Goal: Use online tool/utility: Utilize a website feature to perform a specific function

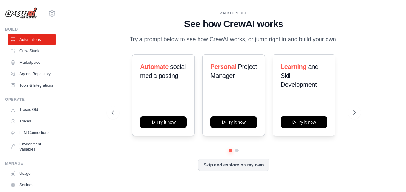
click at [239, 153] on div at bounding box center [234, 151] width 244 height 4
click at [237, 153] on button at bounding box center [236, 150] width 5 height 5
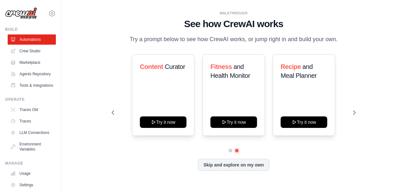
click at [232, 153] on div at bounding box center [234, 151] width 244 height 4
click at [231, 153] on button at bounding box center [230, 150] width 4 height 4
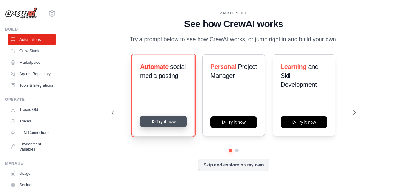
click at [179, 127] on button "Try it now" at bounding box center [163, 121] width 47 height 11
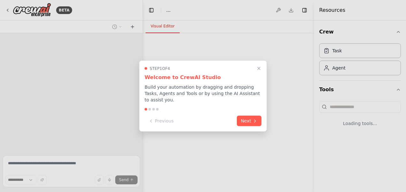
select select "****"
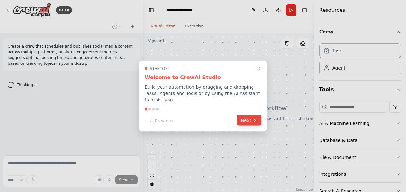
click at [250, 118] on button "Next" at bounding box center [249, 120] width 25 height 11
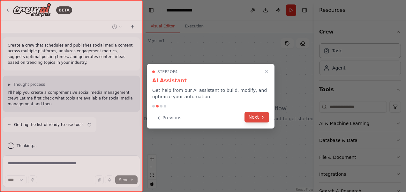
scroll to position [7, 0]
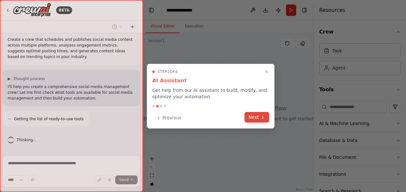
click at [252, 120] on button "Next" at bounding box center [256, 117] width 25 height 11
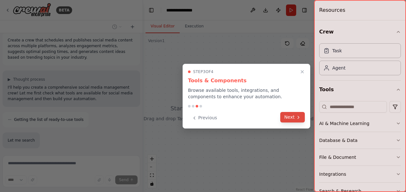
scroll to position [48, 0]
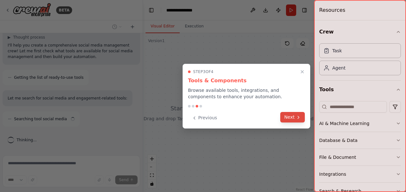
click at [294, 119] on button "Next" at bounding box center [292, 117] width 25 height 11
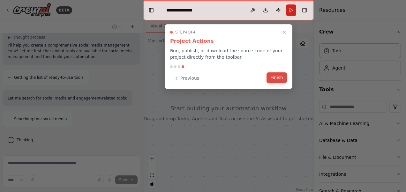
scroll to position [69, 0]
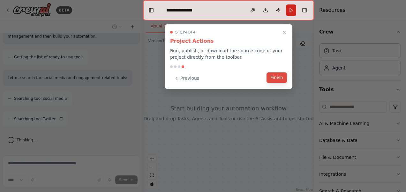
click at [280, 81] on button "Finish" at bounding box center [276, 77] width 20 height 11
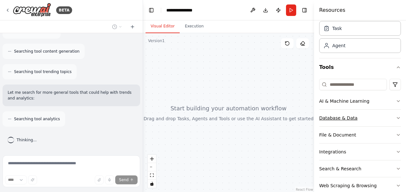
scroll to position [32, 0]
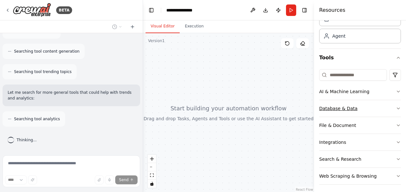
click at [396, 109] on icon "button" at bounding box center [398, 108] width 5 height 5
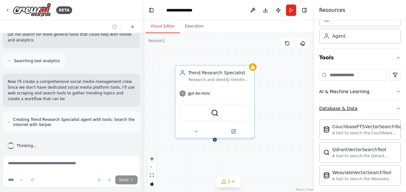
scroll to position [220, 0]
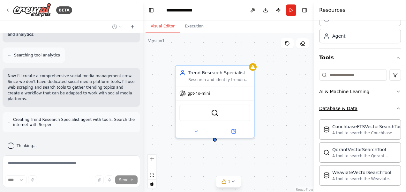
click at [396, 109] on icon "button" at bounding box center [398, 108] width 5 height 5
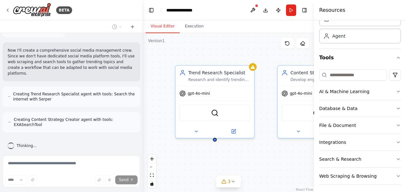
scroll to position [241, 0]
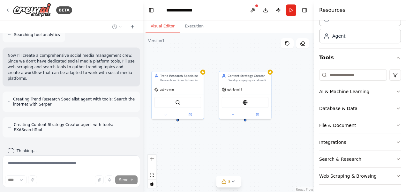
drag, startPoint x: 185, startPoint y: 168, endPoint x: 159, endPoint y: 144, distance: 35.4
click at [159, 144] on div "Trend Research Specialist Research and identify trending topics, hashtags, and …" at bounding box center [228, 113] width 171 height 160
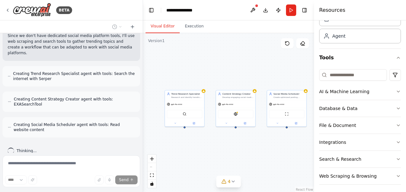
drag, startPoint x: 242, startPoint y: 151, endPoint x: 223, endPoint y: 145, distance: 19.2
click at [223, 145] on div "Trend Research Specialist Research and identify trending topics, hashtags, and …" at bounding box center [228, 113] width 171 height 160
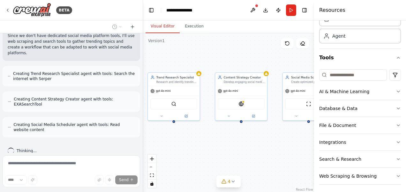
scroll to position [292, 0]
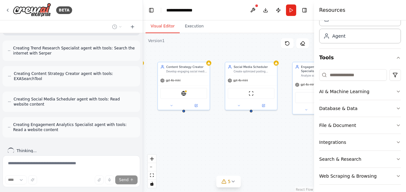
drag, startPoint x: 251, startPoint y: 155, endPoint x: 194, endPoint y: 144, distance: 58.4
click at [194, 144] on div "Trend Research Specialist Research and identify trending topics, hashtags, and …" at bounding box center [228, 113] width 171 height 160
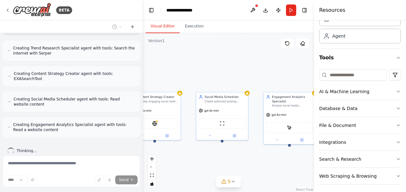
drag, startPoint x: 296, startPoint y: 68, endPoint x: 275, endPoint y: 83, distance: 25.0
click at [276, 82] on div "Trend Research Specialist Research and identify trending topics, hashtags, and …" at bounding box center [228, 113] width 171 height 160
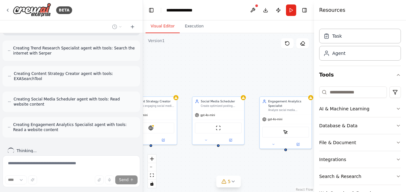
scroll to position [0, 0]
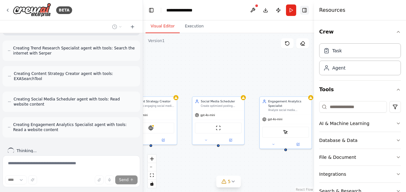
click at [306, 9] on button "Toggle Right Sidebar" at bounding box center [304, 10] width 9 height 9
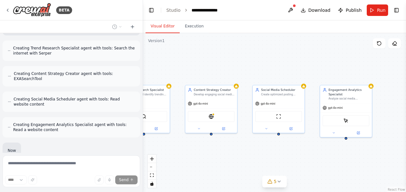
drag, startPoint x: 262, startPoint y: 58, endPoint x: 325, endPoint y: 50, distance: 64.4
click at [322, 47] on div "Trend Research Specialist Research and identify trending topics, hashtags, and …" at bounding box center [274, 113] width 263 height 160
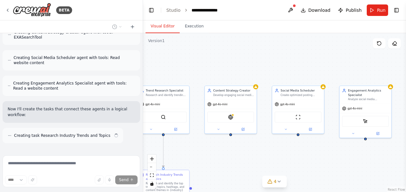
drag, startPoint x: 317, startPoint y: 54, endPoint x: 347, endPoint y: 56, distance: 29.7
click at [346, 55] on div ".deletable-edge-delete-btn { width: 20px; height: 20px; border: 0px solid #ffff…" at bounding box center [274, 113] width 263 height 160
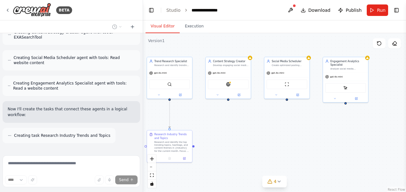
drag, startPoint x: 349, startPoint y: 144, endPoint x: 327, endPoint y: 119, distance: 32.5
click at [325, 116] on div ".deletable-edge-delete-btn { width: 20px; height: 20px; border: 0px solid #ffff…" at bounding box center [274, 113] width 263 height 160
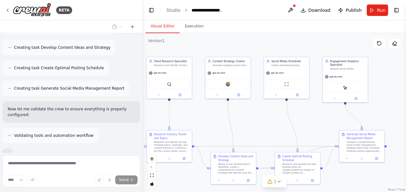
scroll to position [483, 0]
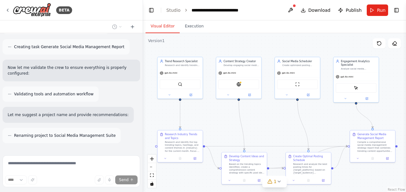
drag, startPoint x: 200, startPoint y: 118, endPoint x: 211, endPoint y: 118, distance: 10.8
click at [211, 118] on div ".deletable-edge-delete-btn { width: 20px; height: 20px; border: 0px solid #ffff…" at bounding box center [274, 113] width 263 height 160
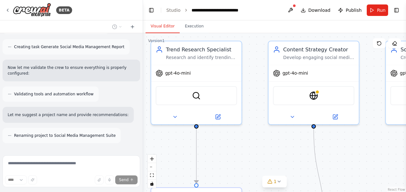
drag, startPoint x: 205, startPoint y: 121, endPoint x: 232, endPoint y: 175, distance: 60.9
click at [232, 175] on div ".deletable-edge-delete-btn { width: 20px; height: 20px; border: 0px solid #ffff…" at bounding box center [274, 113] width 263 height 160
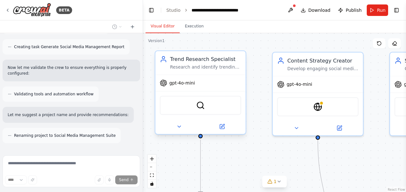
click at [223, 67] on div "Research and identify trending topics, hashtags, and content themes in {industr…" at bounding box center [205, 67] width 71 height 6
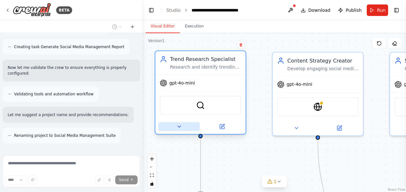
click at [175, 128] on button at bounding box center [178, 126] width 41 height 9
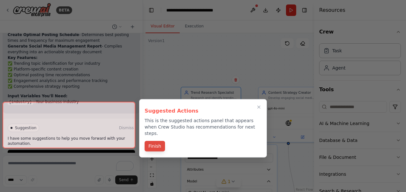
click at [160, 141] on button "Finish" at bounding box center [155, 146] width 20 height 11
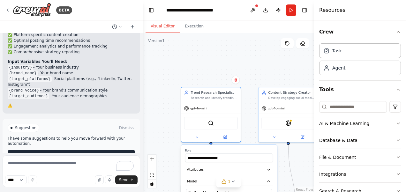
click at [92, 150] on button "Run Automation" at bounding box center [71, 155] width 127 height 10
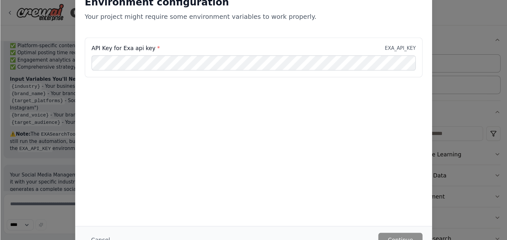
scroll to position [684, 0]
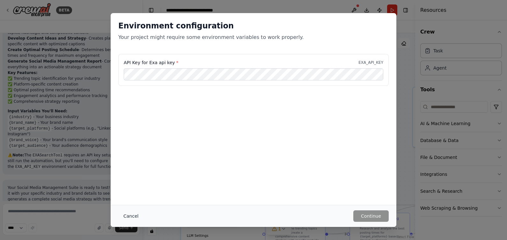
click at [137, 192] on button "Cancel" at bounding box center [130, 215] width 25 height 11
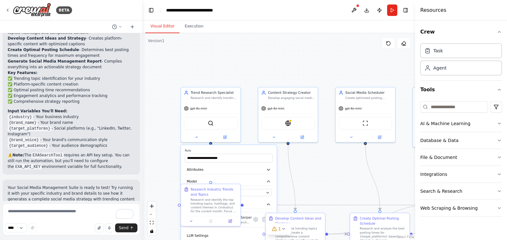
scroll to position [683, 0]
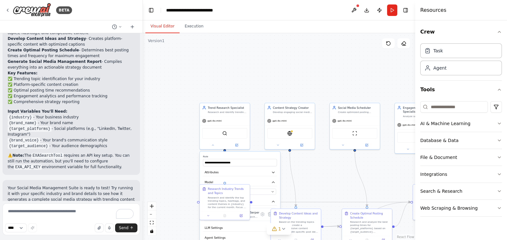
click at [297, 190] on div ".deletable-edge-delete-btn { width: 20px; height: 20px; border: 0px solid #ffff…" at bounding box center [279, 136] width 272 height 207
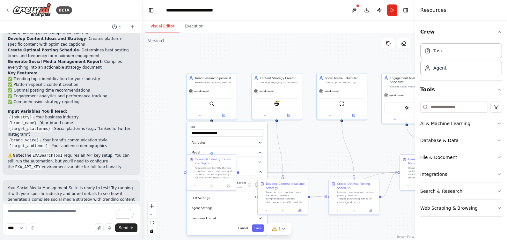
drag, startPoint x: 314, startPoint y: 185, endPoint x: 301, endPoint y: 155, distance: 32.4
click at [301, 155] on div ".deletable-edge-delete-btn { width: 20px; height: 20px; border: 0px solid #ffff…" at bounding box center [279, 136] width 272 height 207
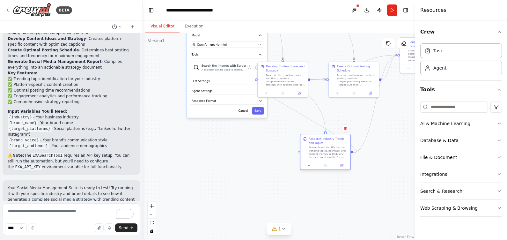
drag, startPoint x: 219, startPoint y: 163, endPoint x: 334, endPoint y: 141, distance: 117.5
click at [334, 141] on div "Research Industry Trends and Topics" at bounding box center [329, 141] width 40 height 8
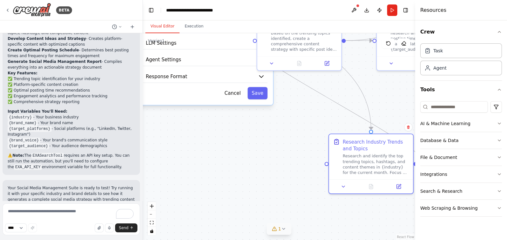
drag, startPoint x: 284, startPoint y: 137, endPoint x: 290, endPoint y: 231, distance: 94.0
click at [290, 192] on div "Version 1 Show Tools Hide Agents .deletable-edge-delete-btn { width: 20px; heig…" at bounding box center [279, 136] width 272 height 207
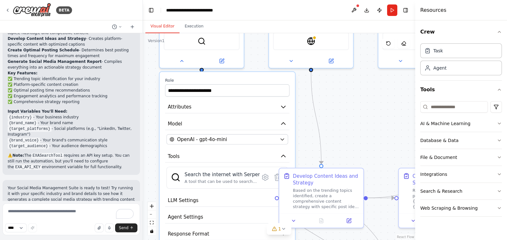
drag, startPoint x: 323, startPoint y: 41, endPoint x: 346, endPoint y: 134, distance: 95.6
click at [346, 134] on div ".deletable-edge-delete-btn { width: 20px; height: 20px; border: 0px solid #ffff…" at bounding box center [279, 136] width 272 height 207
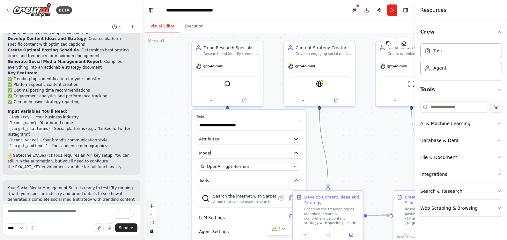
drag, startPoint x: 327, startPoint y: 161, endPoint x: 305, endPoint y: 117, distance: 49.8
click at [305, 117] on div ".deletable-edge-delete-btn { width: 20px; height: 20px; border: 0px solid #ffff…" at bounding box center [286, 105] width 246 height 186
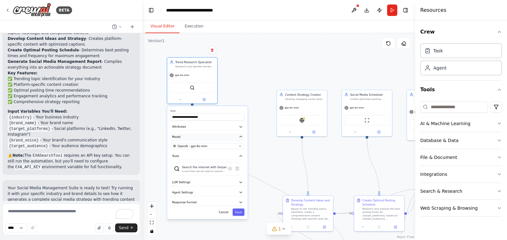
drag, startPoint x: 254, startPoint y: 142, endPoint x: 222, endPoint y: 134, distance: 32.7
click at [211, 110] on label "Role" at bounding box center [208, 110] width 74 height 3
click at [236, 179] on button "LLM Settings" at bounding box center [212, 183] width 74 height 8
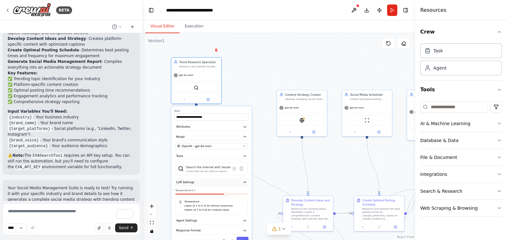
click at [241, 179] on button "LLM Settings" at bounding box center [212, 183] width 74 height 8
click at [242, 185] on button "LLM Settings" at bounding box center [212, 183] width 74 height 8
click at [243, 192] on div "**********" at bounding box center [211, 162] width 80 height 113
click at [242, 192] on button "Agent Settings" at bounding box center [212, 193] width 74 height 8
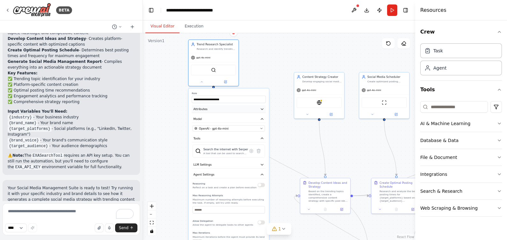
click at [250, 111] on button "Attributes" at bounding box center [229, 109] width 74 height 8
click at [260, 108] on button "Attributes" at bounding box center [229, 109] width 74 height 8
click at [262, 109] on icon "button" at bounding box center [262, 108] width 2 height 1
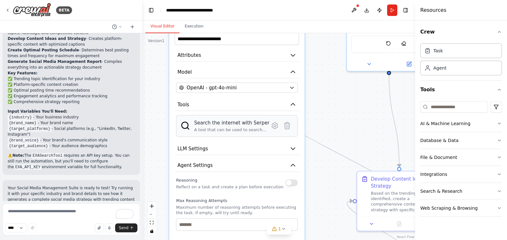
click at [256, 128] on div "A tool that can be used to search the internet with a search_query. Supports di…" at bounding box center [231, 129] width 75 height 5
click at [187, 125] on img at bounding box center [186, 126] width 10 height 10
click at [272, 125] on icon at bounding box center [275, 126] width 8 height 8
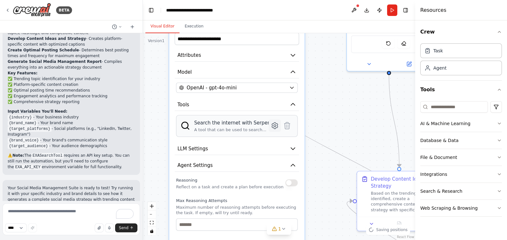
click at [273, 122] on icon at bounding box center [275, 126] width 8 height 8
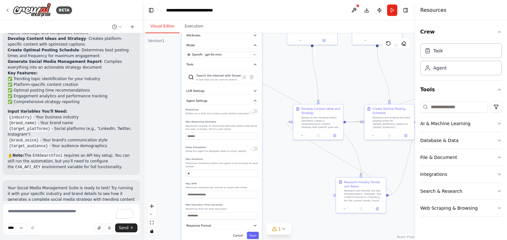
drag, startPoint x: 298, startPoint y: 197, endPoint x: 279, endPoint y: 132, distance: 67.3
click at [279, 132] on div ".deletable-edge-delete-btn { width: 20px; height: 20px; border: 0px solid #ffff…" at bounding box center [279, 136] width 272 height 207
click at [255, 192] on button "Save" at bounding box center [254, 235] width 12 height 7
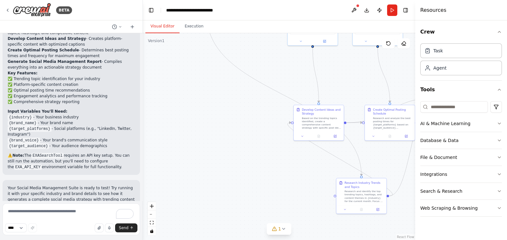
drag, startPoint x: 240, startPoint y: 145, endPoint x: 156, endPoint y: 156, distance: 84.7
click at [155, 150] on div ".deletable-edge-delete-btn { width: 20px; height: 20px; border: 0px solid #ffff…" at bounding box center [279, 136] width 272 height 207
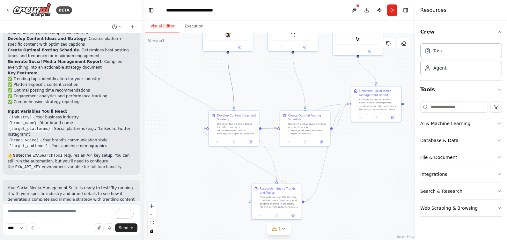
drag, startPoint x: 224, startPoint y: 97, endPoint x: 183, endPoint y: 172, distance: 85.5
click at [183, 172] on div ".deletable-edge-delete-btn { width: 20px; height: 20px; border: 0px solid #ffff…" at bounding box center [279, 136] width 272 height 207
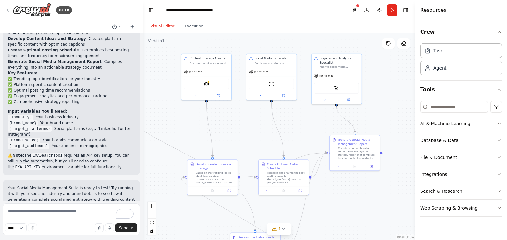
drag, startPoint x: 195, startPoint y: 104, endPoint x: 190, endPoint y: 143, distance: 39.6
click at [190, 141] on div ".deletable-edge-delete-btn { width: 20px; height: 20px; border: 0px solid #ffff…" at bounding box center [279, 136] width 272 height 207
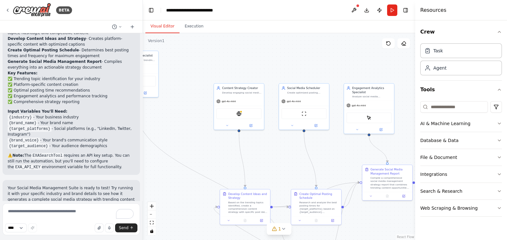
drag, startPoint x: 223, startPoint y: 142, endPoint x: 256, endPoint y: 162, distance: 38.7
click at [256, 162] on div ".deletable-edge-delete-btn { width: 20px; height: 20px; border: 0px solid #ffff…" at bounding box center [279, 136] width 272 height 207
